Goal: Task Accomplishment & Management: Complete application form

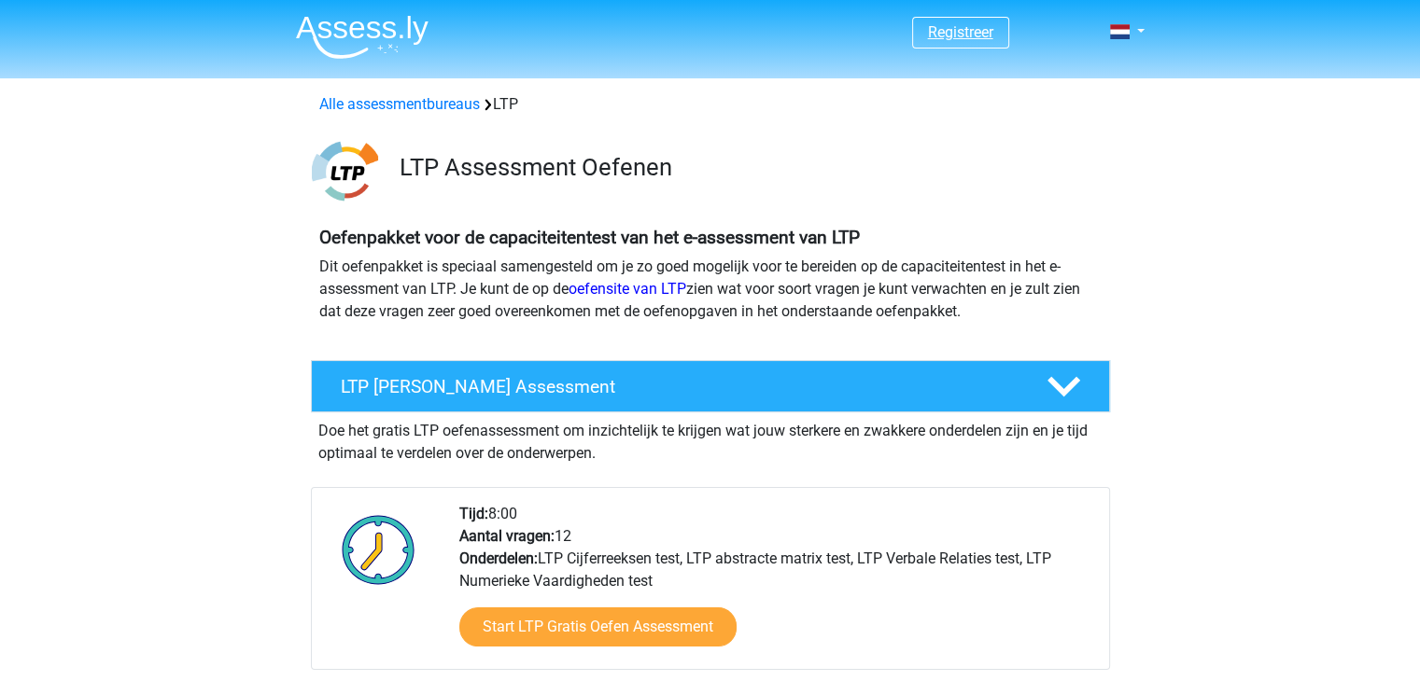
click at [963, 25] on link "Registreer" at bounding box center [960, 32] width 65 height 18
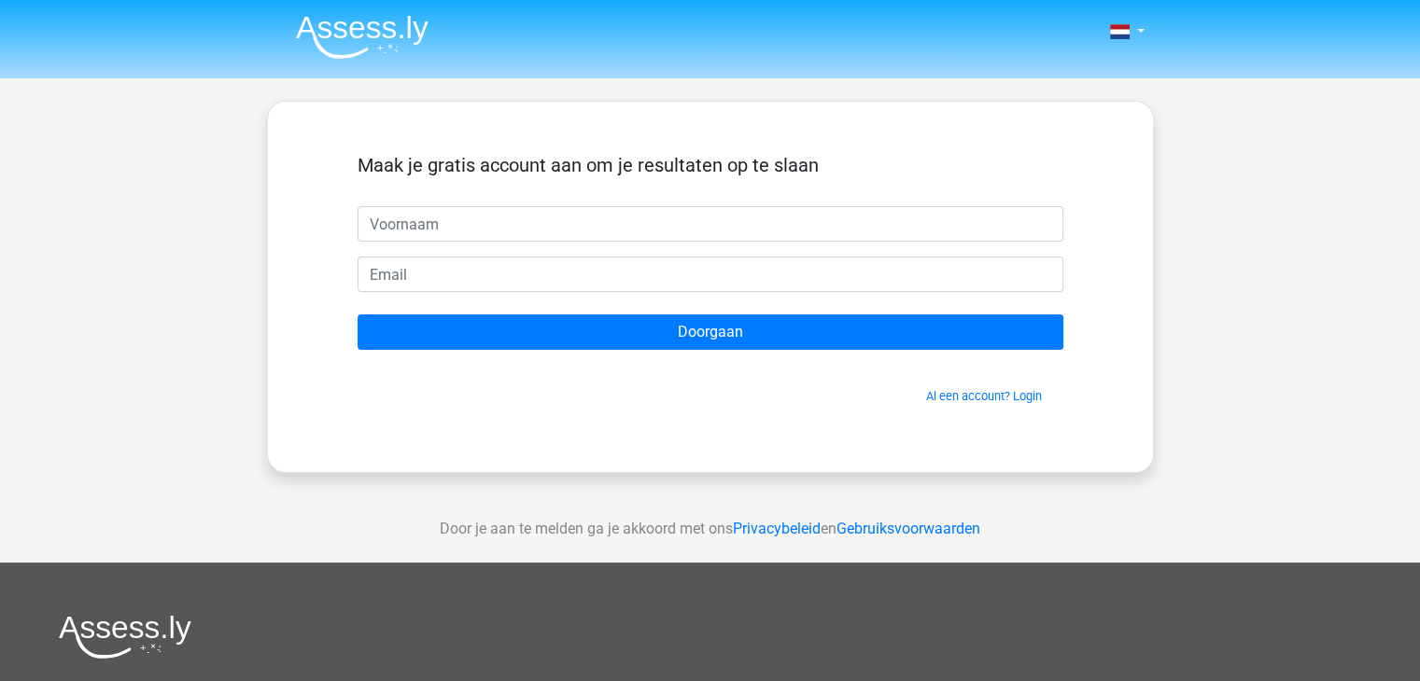
click at [421, 218] on input "text" at bounding box center [710, 223] width 706 height 35
click at [1034, 395] on link "Al een account? Login" at bounding box center [984, 396] width 116 height 14
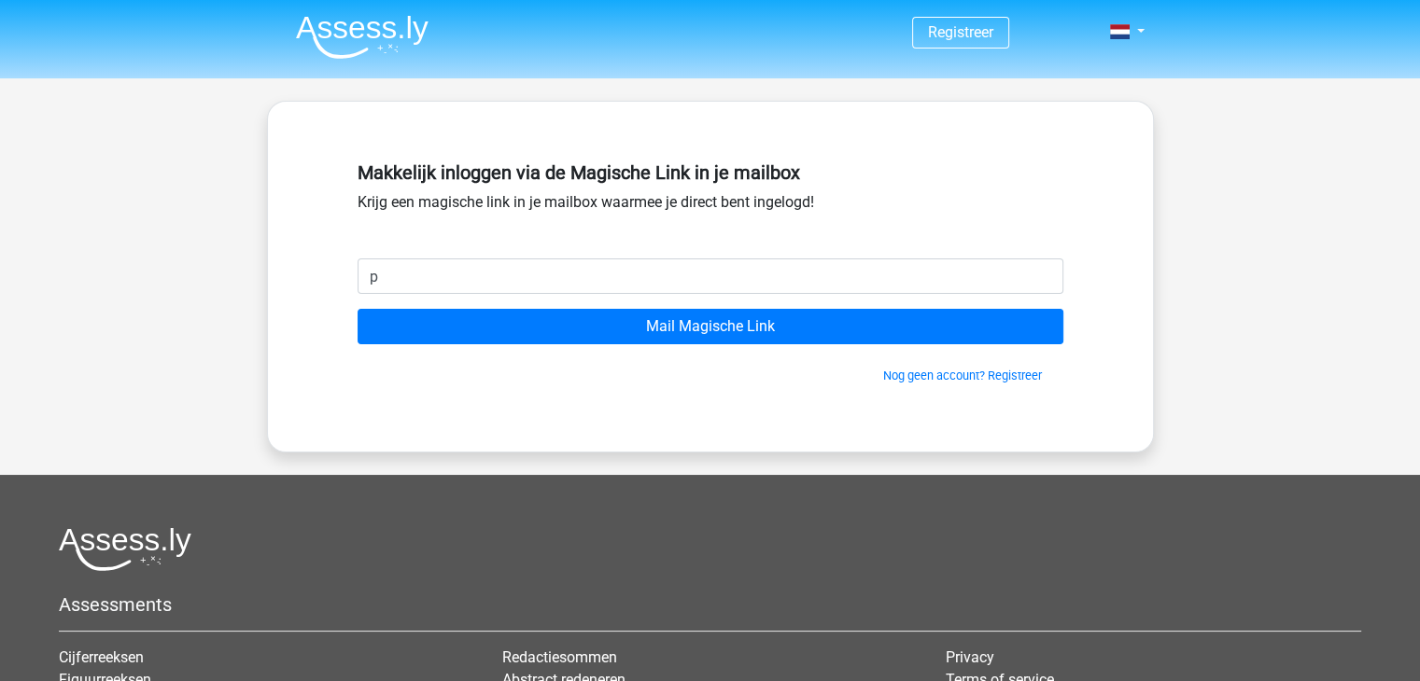
click at [396, 274] on input "p" at bounding box center [710, 276] width 706 height 35
type input "pieters.joke@outlook.com"
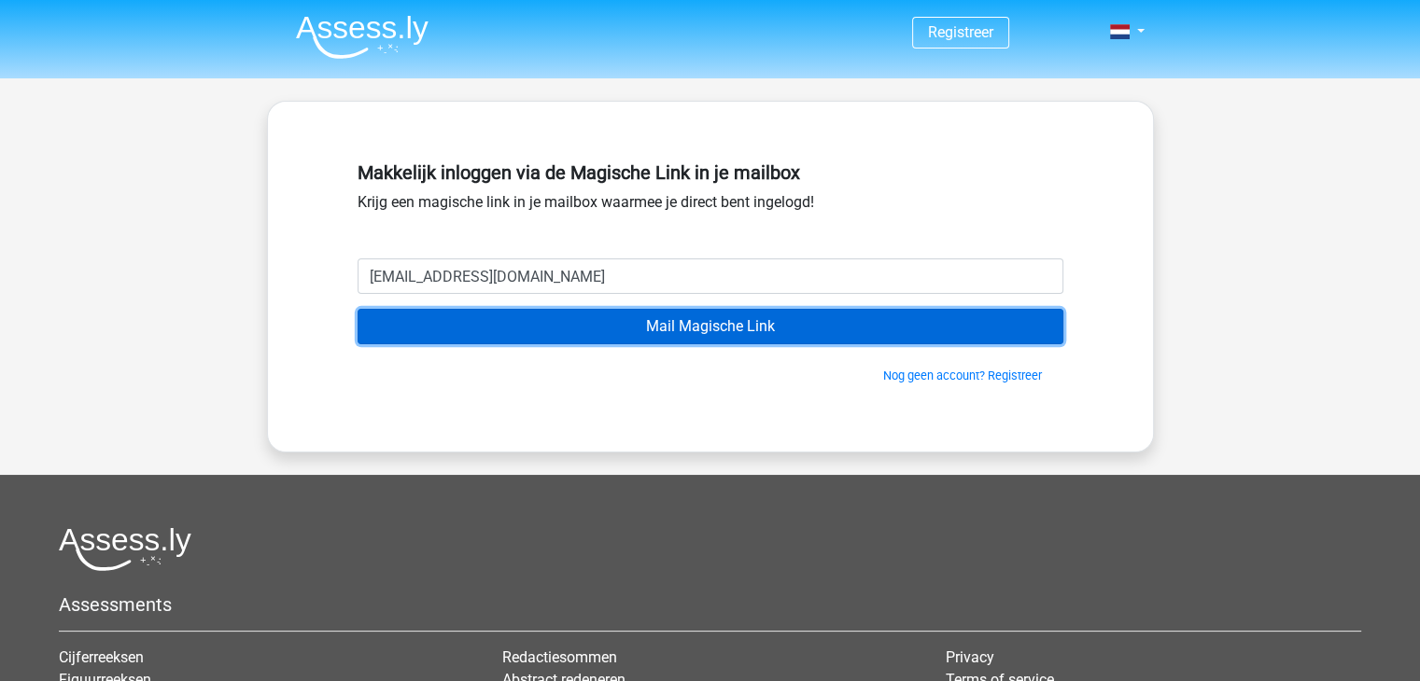
click at [620, 325] on input "Mail Magische Link" at bounding box center [710, 326] width 706 height 35
